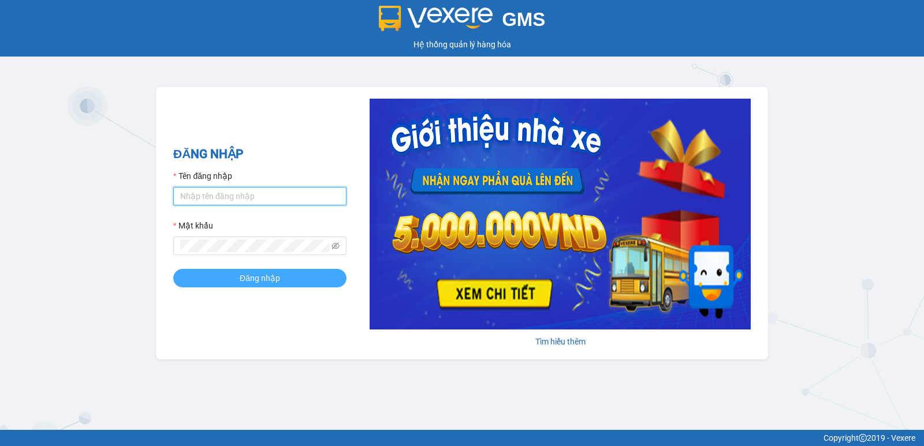
type input "hoangmaisg.kimma"
click at [291, 280] on button "Đăng nhập" at bounding box center [259, 278] width 173 height 18
